Goal: Information Seeking & Learning: Learn about a topic

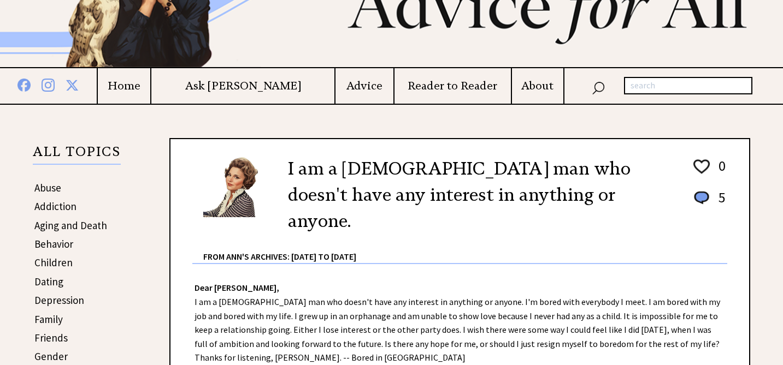
scroll to position [116, 0]
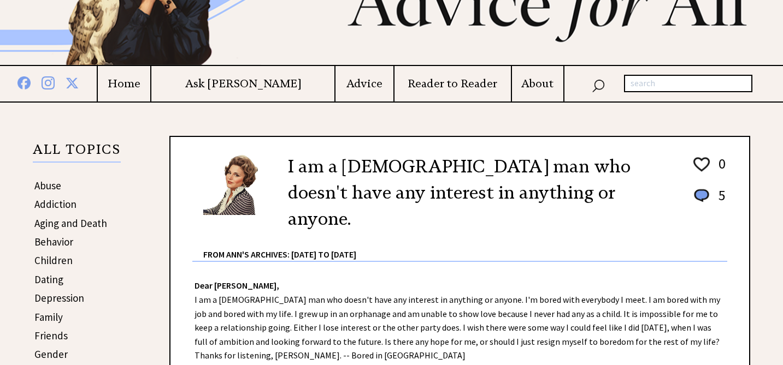
click at [51, 282] on link "Dating" at bounding box center [48, 279] width 29 height 13
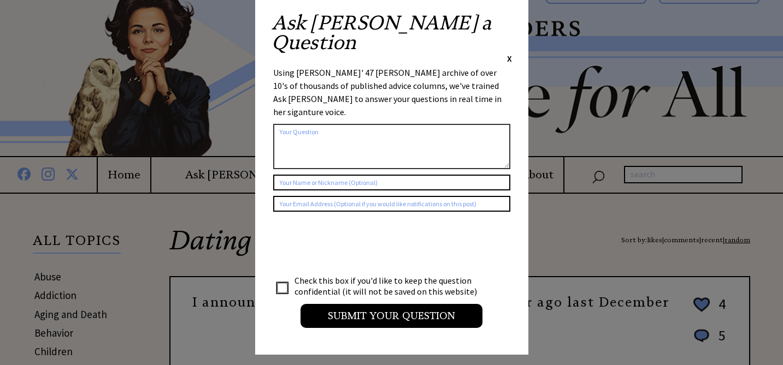
scroll to position [28, 0]
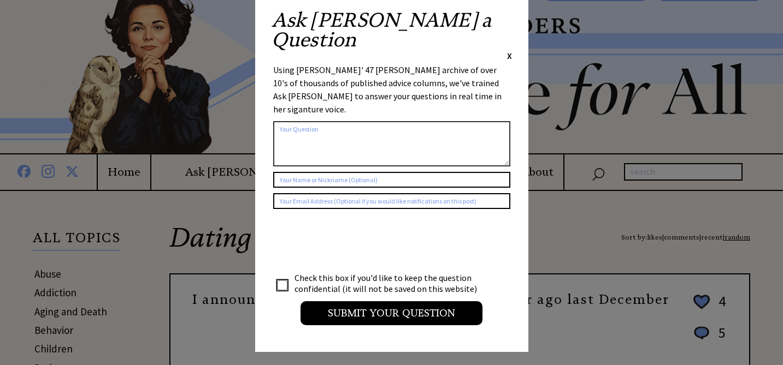
click at [509, 50] on span "X" at bounding box center [509, 55] width 5 height 11
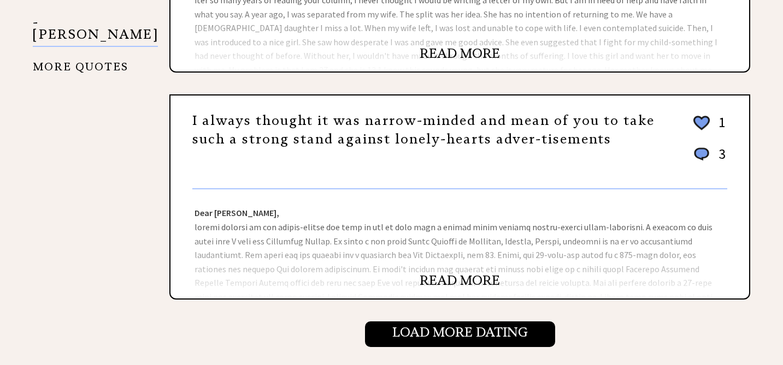
scroll to position [1172, 0]
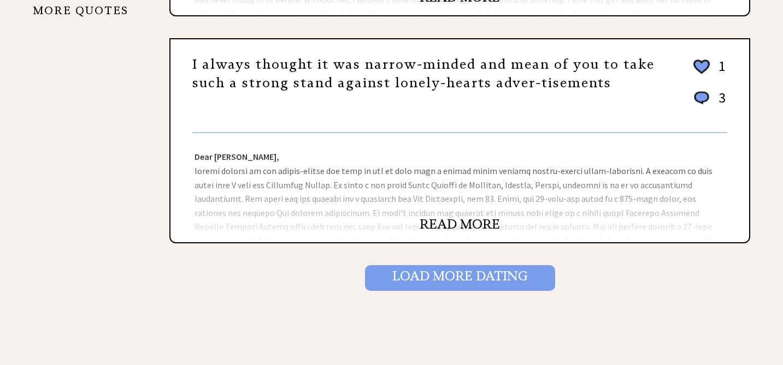
click at [411, 275] on input "Load More Dating" at bounding box center [460, 277] width 190 height 25
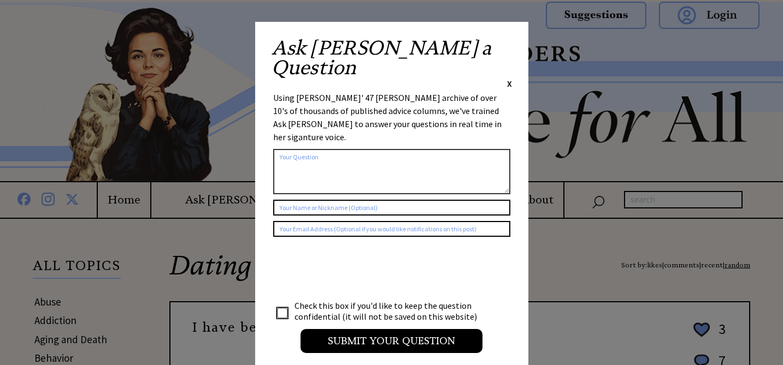
click at [508, 78] on span "X" at bounding box center [509, 83] width 5 height 11
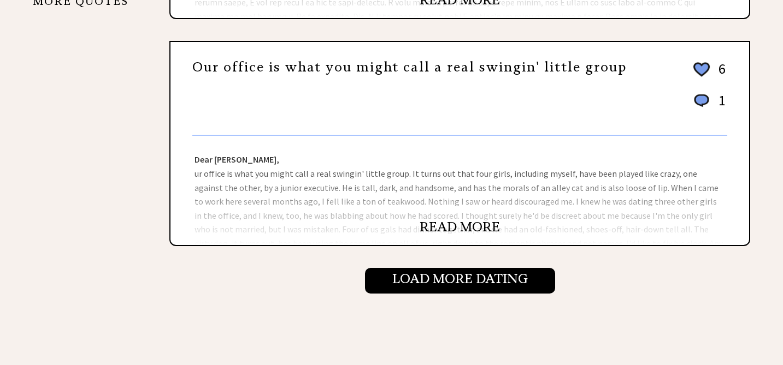
scroll to position [1170, 0]
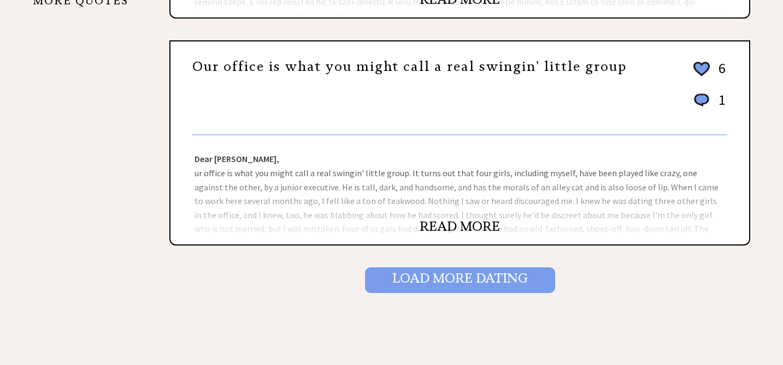
click at [462, 287] on input "Load More Dating" at bounding box center [460, 280] width 190 height 25
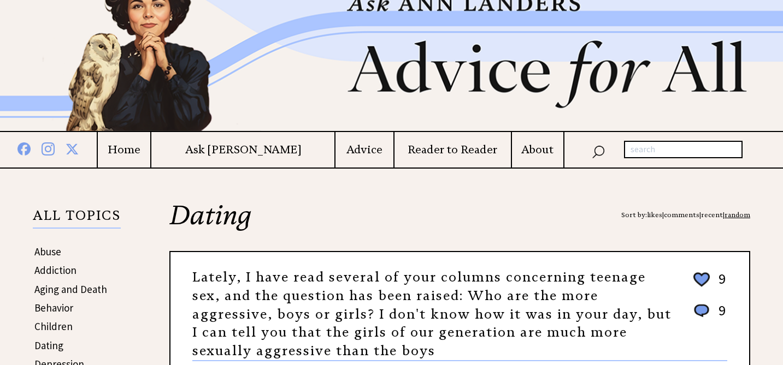
scroll to position [42, 0]
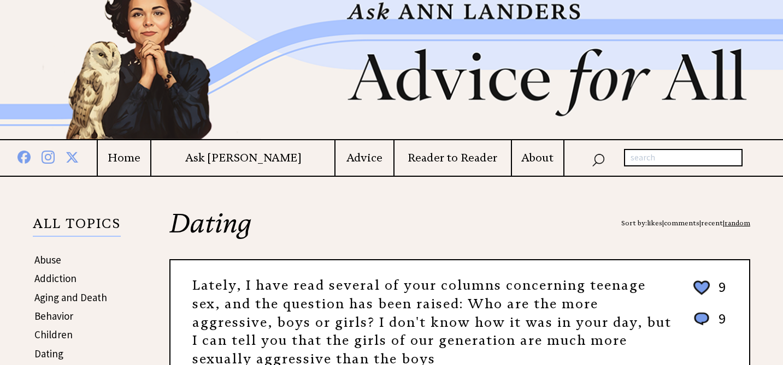
click at [335, 153] on h4 "Advice" at bounding box center [363, 158] width 57 height 14
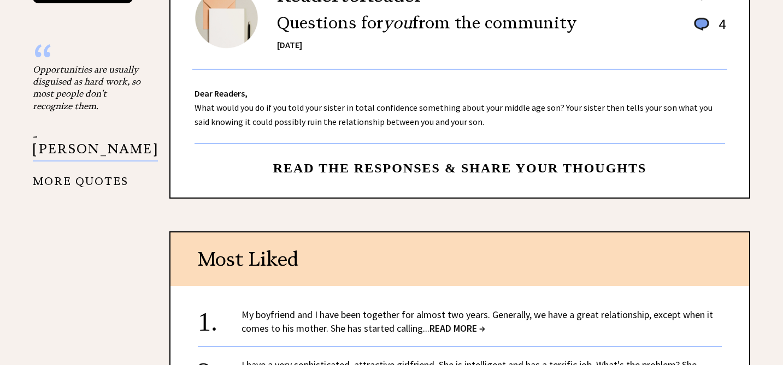
scroll to position [1208, 0]
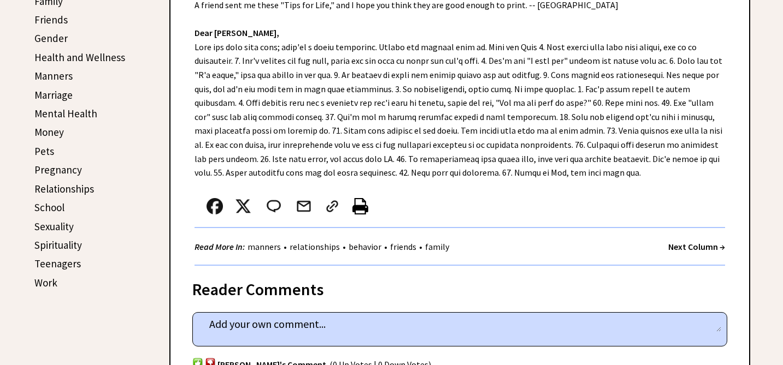
scroll to position [434, 0]
